Goal: Task Accomplishment & Management: Manage account settings

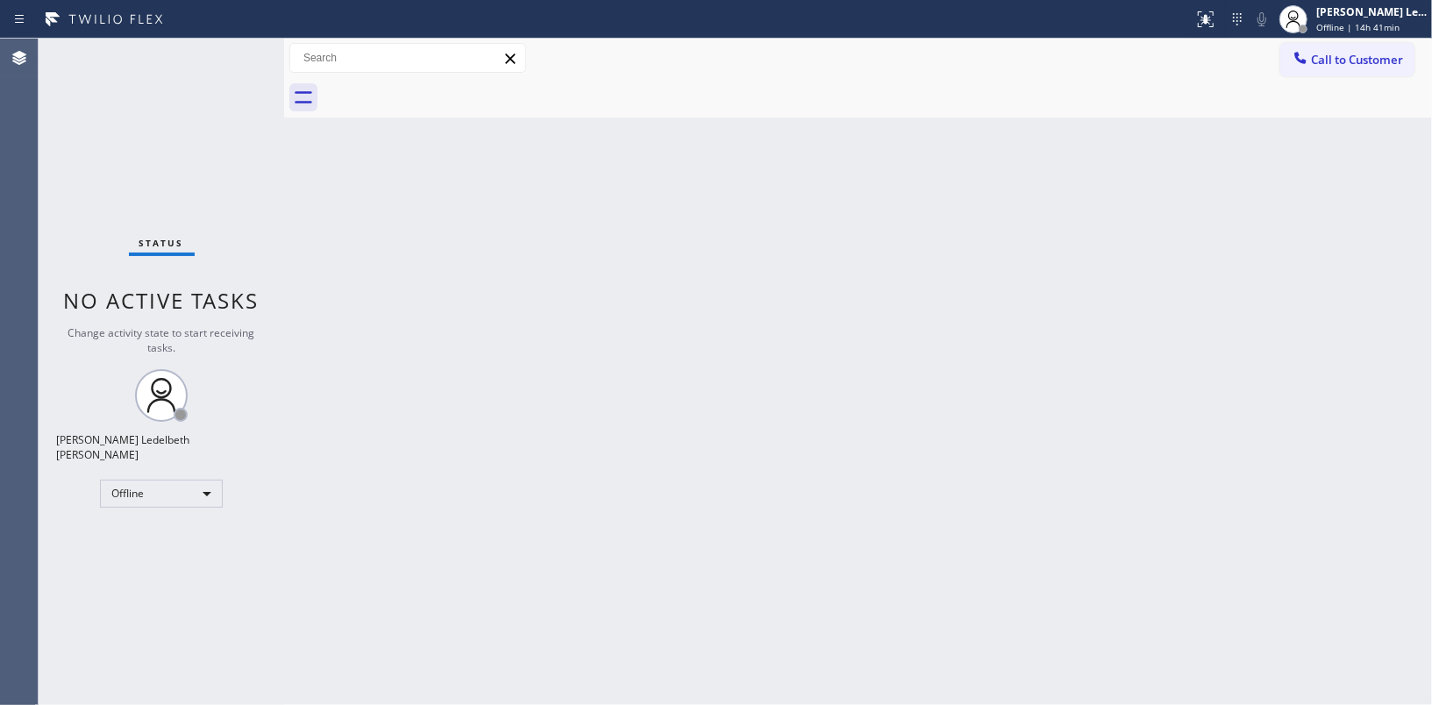
drag, startPoint x: 39, startPoint y: 495, endPoint x: 70, endPoint y: 481, distance: 33.8
click at [40, 495] on div "Status No active tasks Change activity state to start receiving tasks. Mitz [PE…" at bounding box center [162, 372] width 246 height 667
drag, startPoint x: 225, startPoint y: 493, endPoint x: 216, endPoint y: 489, distance: 10.3
click at [222, 492] on div "Status No active tasks Change activity state to start receiving tasks. Mitz [PE…" at bounding box center [162, 372] width 246 height 667
click at [211, 488] on div "Offline" at bounding box center [161, 494] width 123 height 28
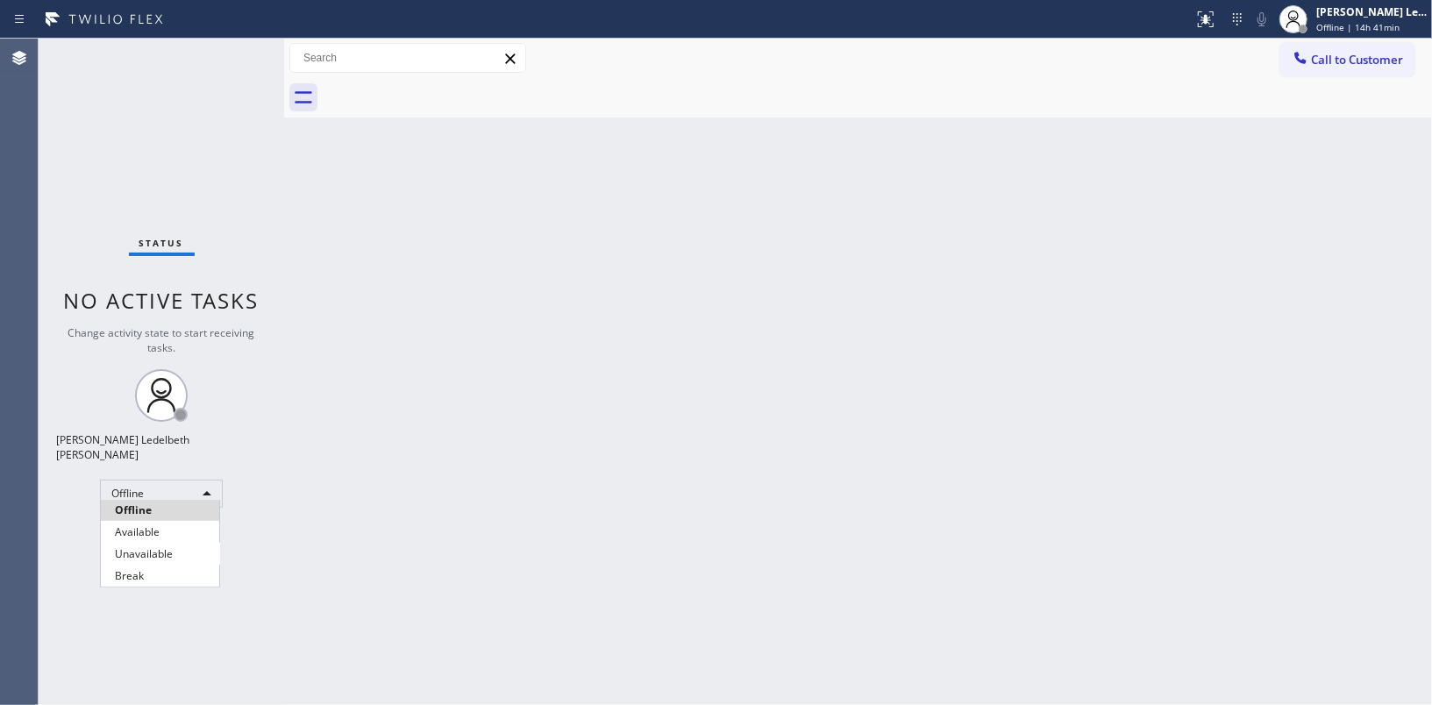
click at [133, 554] on li "Unavailable" at bounding box center [160, 554] width 118 height 21
click at [117, 632] on div "Status No active tasks Change activity state to start receiving tasks. Mitz [PE…" at bounding box center [162, 372] width 246 height 667
